Goal: Task Accomplishment & Management: Use online tool/utility

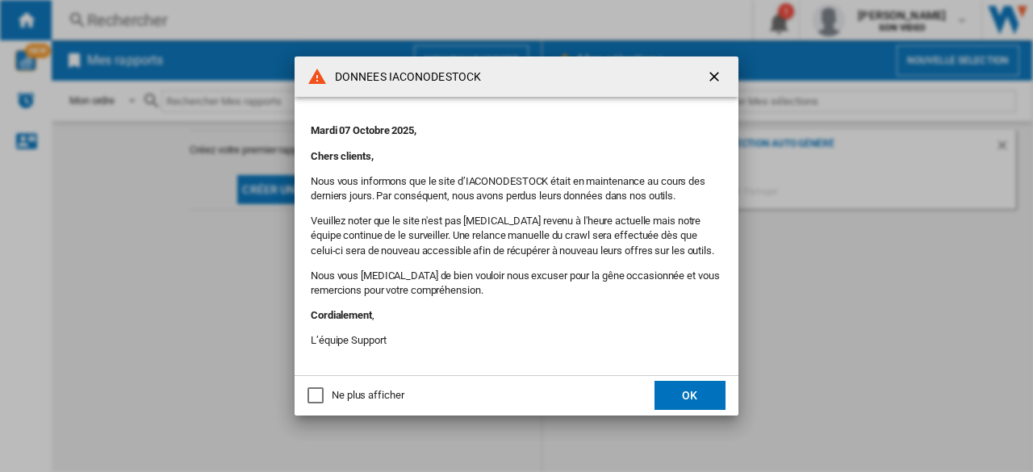
click at [691, 396] on button "OK" at bounding box center [690, 395] width 71 height 29
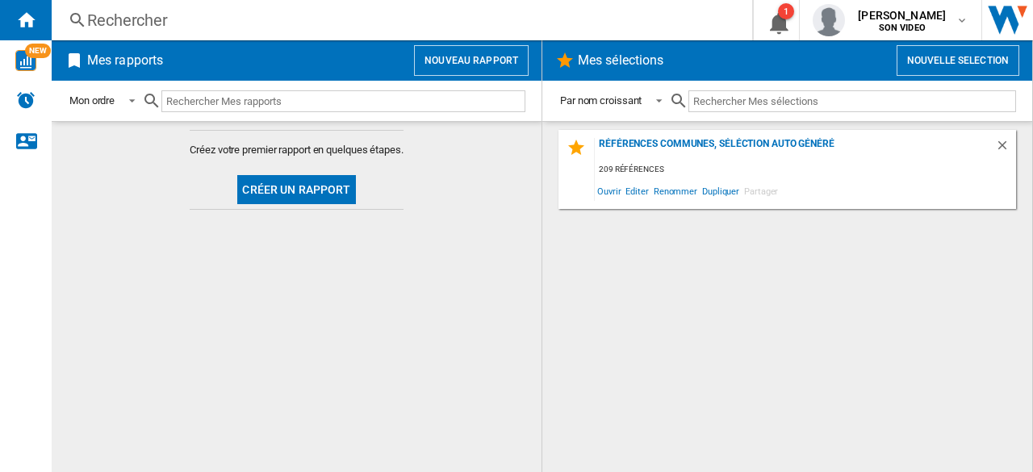
click at [469, 54] on button "Nouveau rapport" at bounding box center [471, 60] width 115 height 31
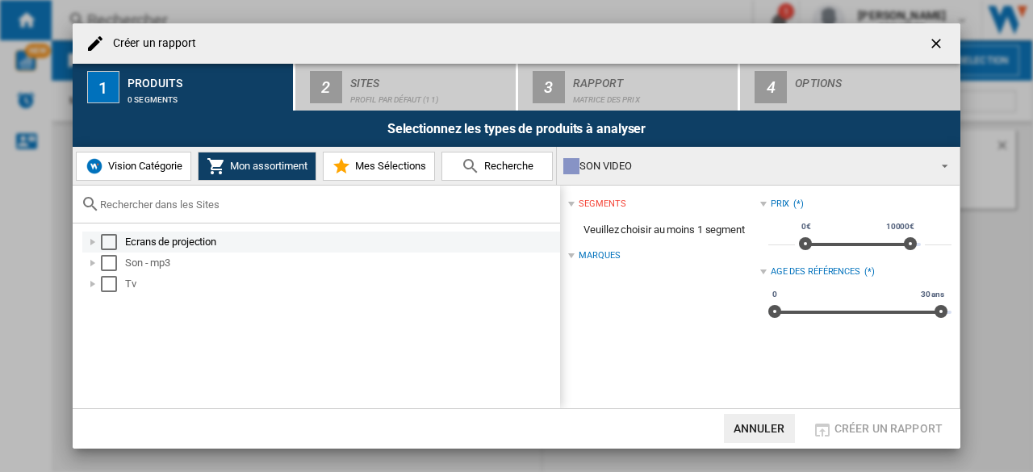
click at [107, 237] on div "Select" at bounding box center [109, 242] width 16 height 16
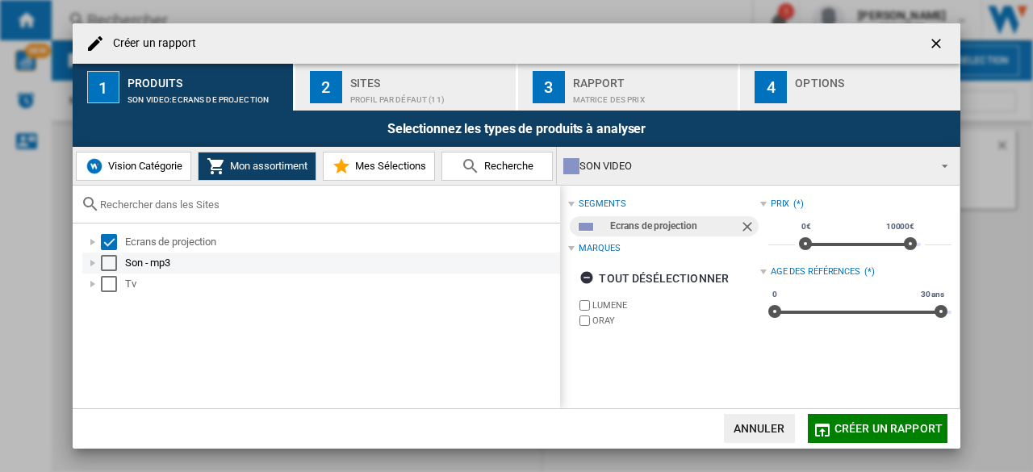
click at [111, 262] on div "Select" at bounding box center [109, 263] width 16 height 16
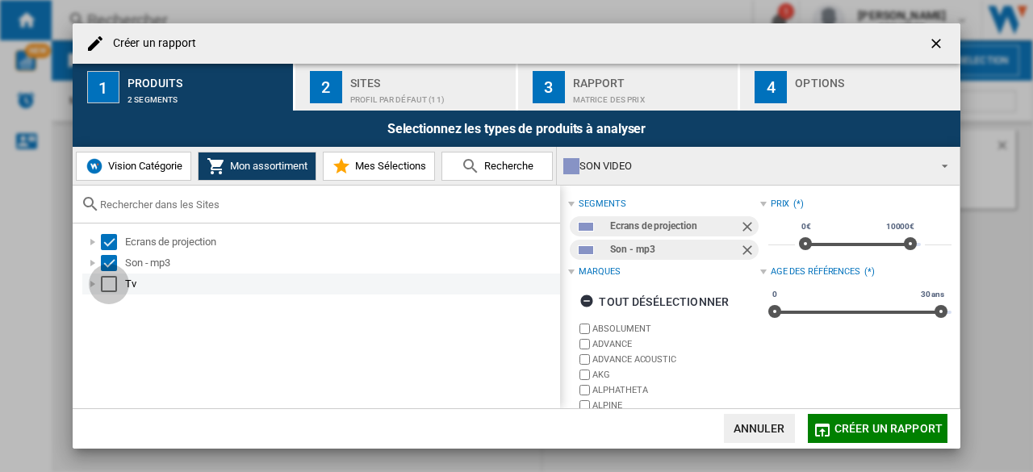
click at [111, 290] on div "Select" at bounding box center [109, 284] width 16 height 16
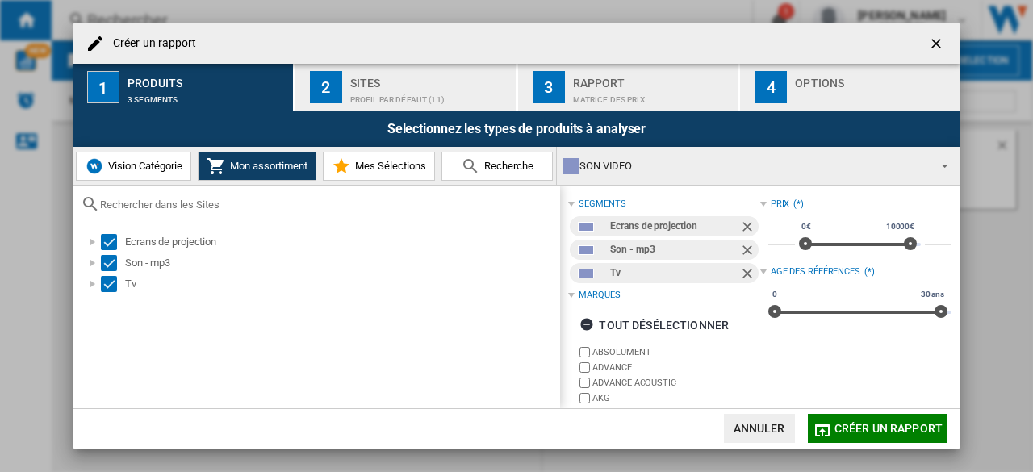
click at [336, 93] on div "2" at bounding box center [326, 87] width 32 height 32
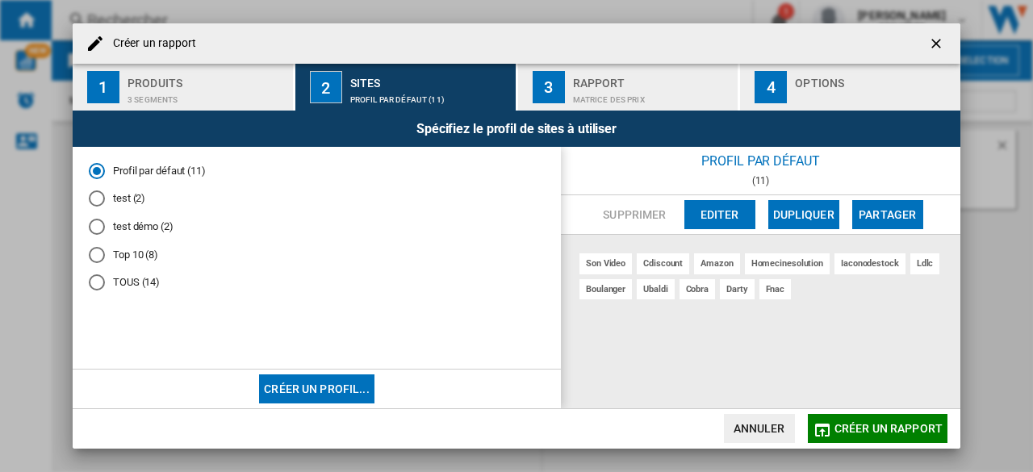
click at [96, 284] on div "TOUS (14)" at bounding box center [97, 282] width 16 height 16
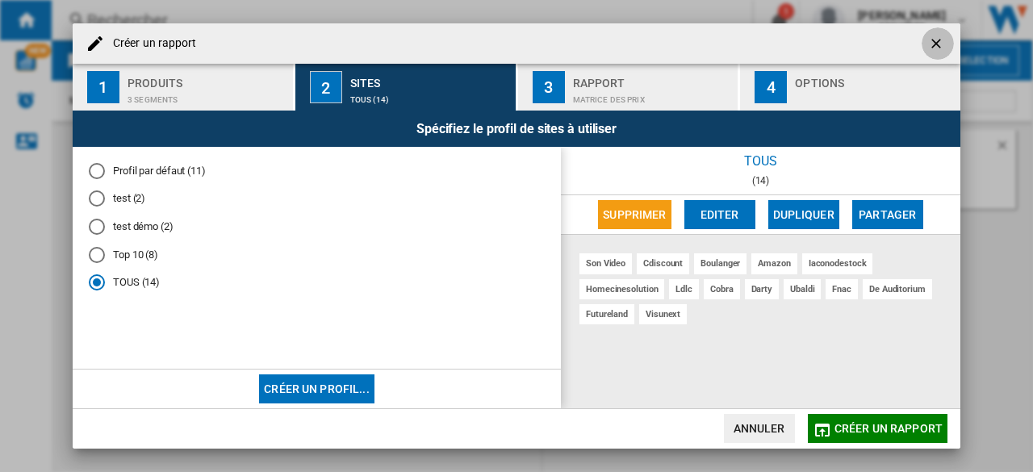
click at [932, 46] on ng-md-icon "getI18NText('BUTTONS.CLOSE_DIALOG')" at bounding box center [937, 45] width 19 height 19
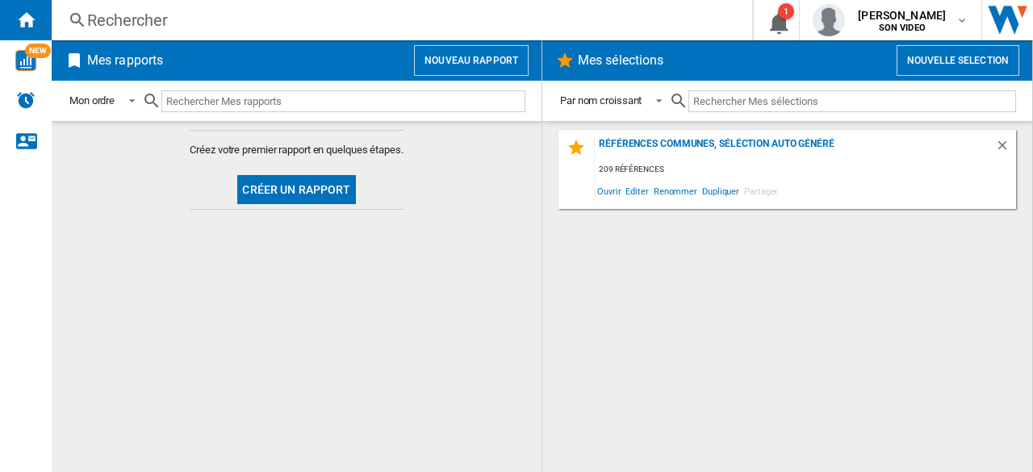
click at [470, 67] on button "Nouveau rapport" at bounding box center [471, 60] width 115 height 31
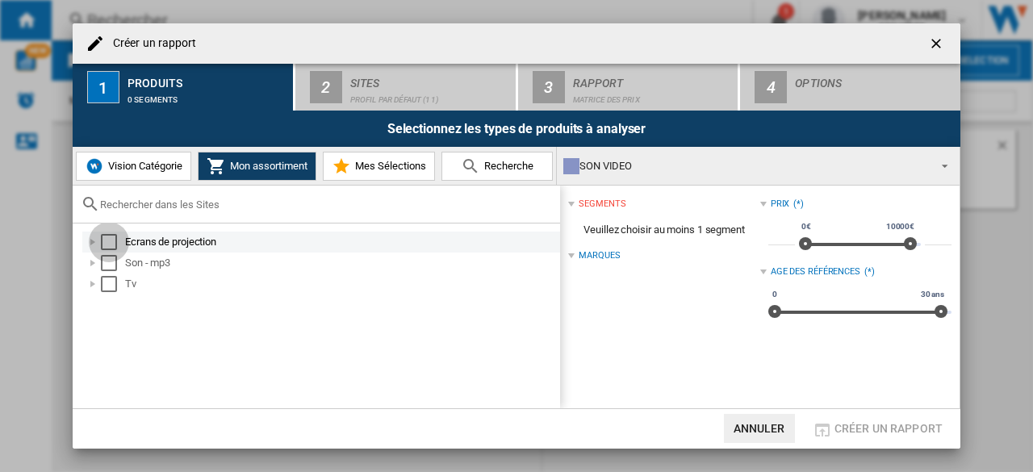
click at [105, 239] on div "Select" at bounding box center [109, 242] width 16 height 16
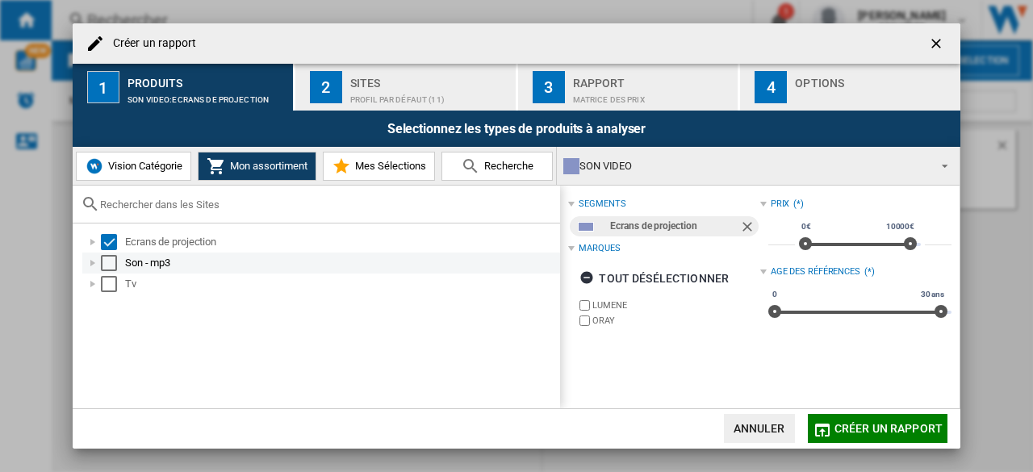
click at [119, 257] on md-checkbox "Select" at bounding box center [113, 263] width 24 height 16
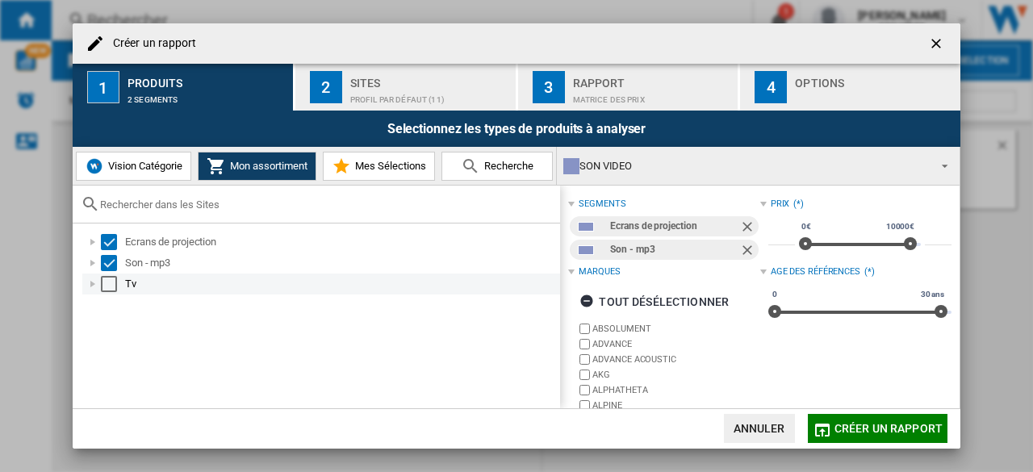
click at [111, 287] on div "Select" at bounding box center [109, 284] width 16 height 16
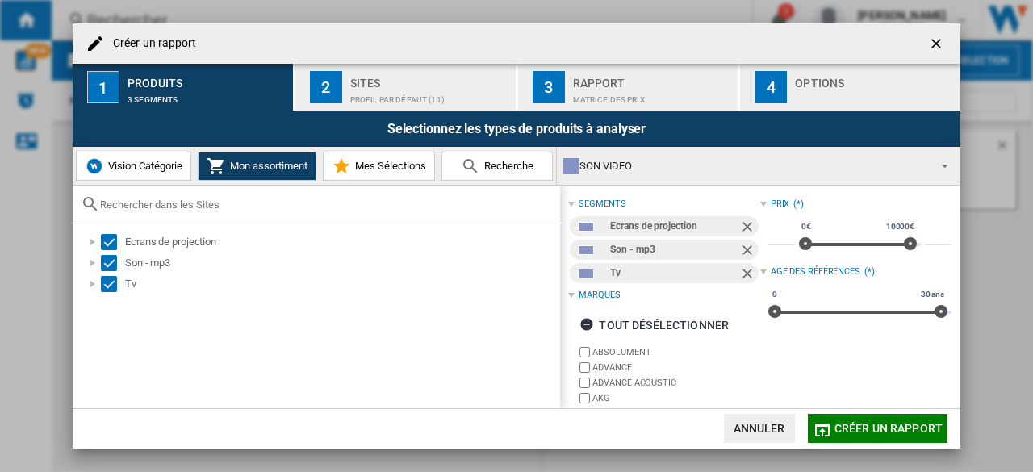
click at [454, 101] on div "Profil par défaut (11)" at bounding box center [429, 95] width 159 height 17
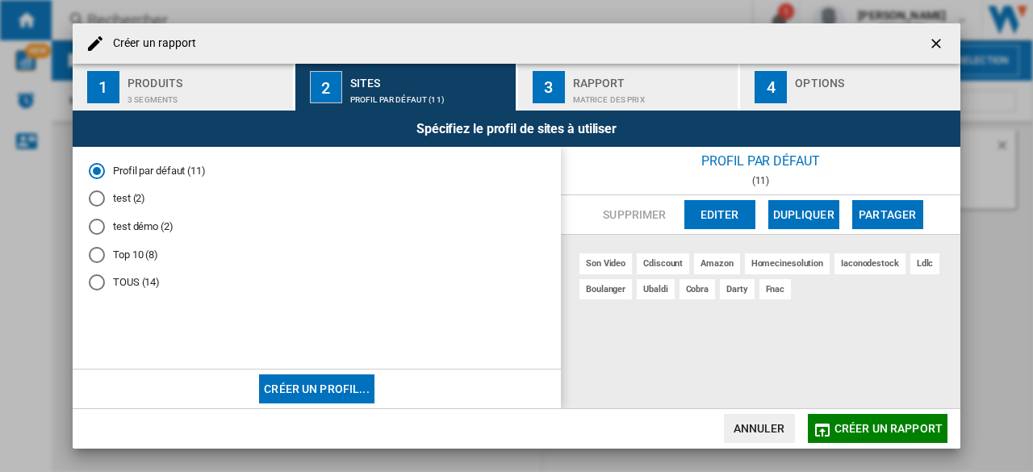
click at [106, 283] on md-radio-button "TOUS (14)" at bounding box center [317, 282] width 456 height 15
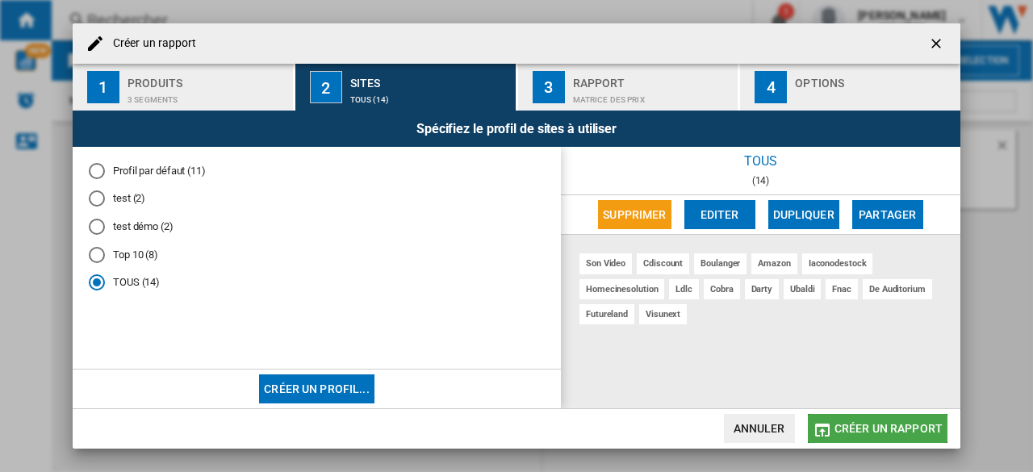
click at [853, 429] on span "Créer un rapport" at bounding box center [889, 428] width 108 height 13
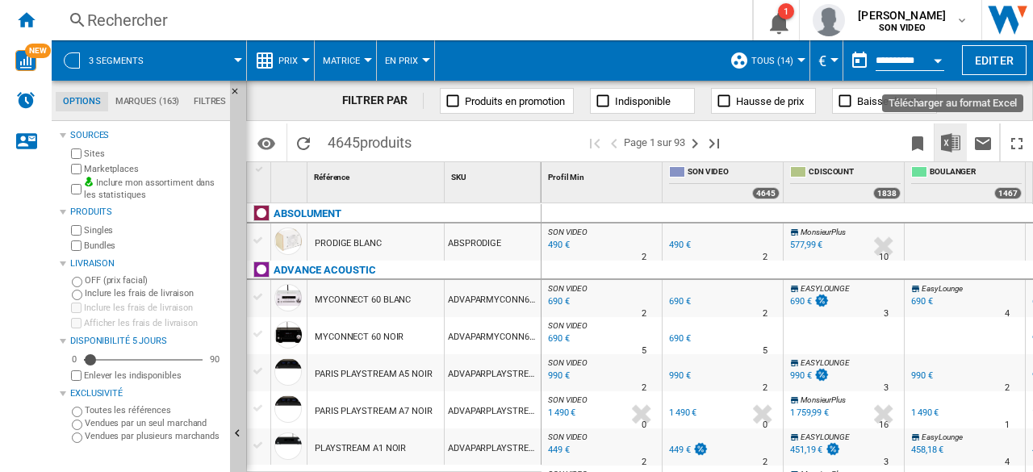
click at [952, 149] on img "Télécharger au format Excel" at bounding box center [950, 142] width 19 height 19
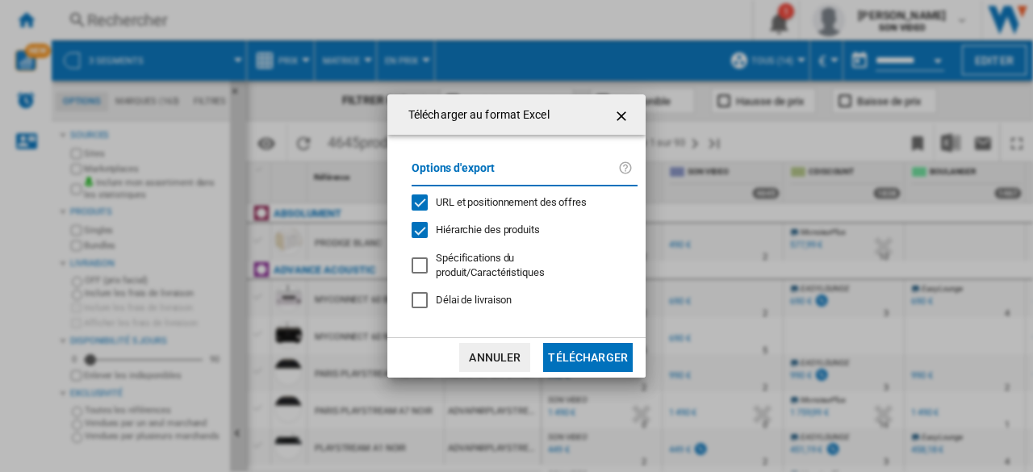
click at [575, 351] on button "Télécharger" at bounding box center [588, 357] width 90 height 29
